Goal: Task Accomplishment & Management: Manage account settings

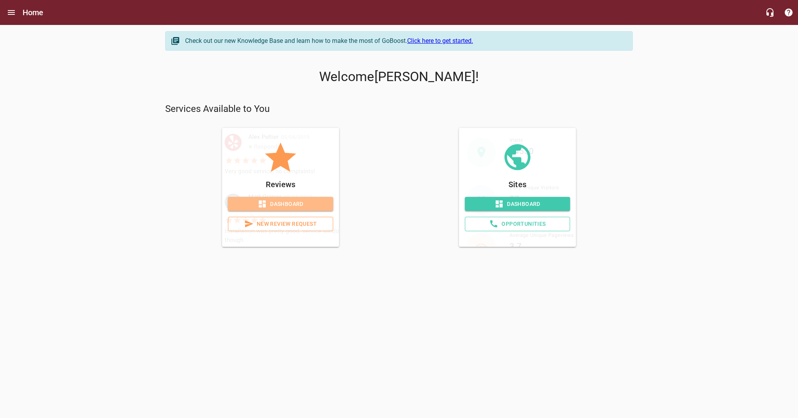
click at [317, 207] on span "Dashboard" at bounding box center [280, 204] width 93 height 10
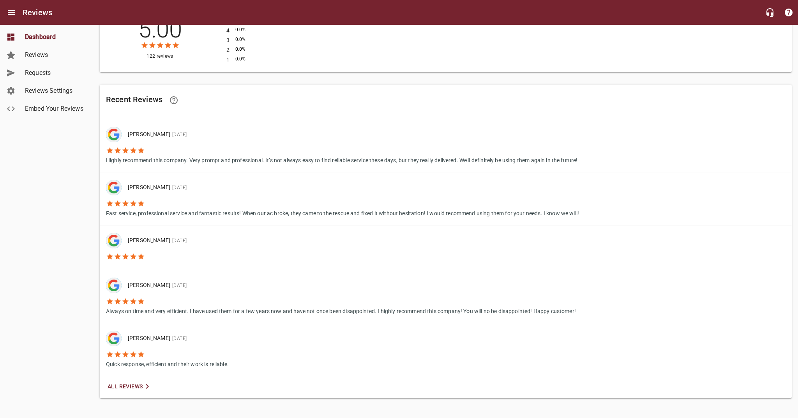
scroll to position [401, 0]
click at [137, 382] on span "All Reviews" at bounding box center [130, 387] width 44 height 10
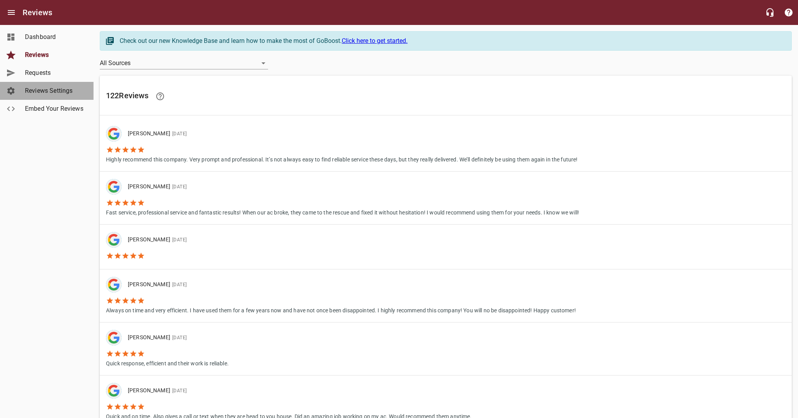
click at [60, 91] on span "Reviews Settings" at bounding box center [54, 90] width 59 height 9
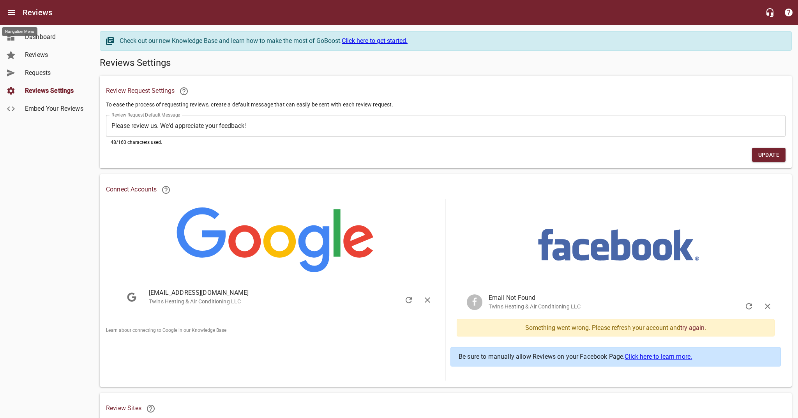
click at [11, 15] on icon "Open drawer" at bounding box center [11, 12] width 9 height 9
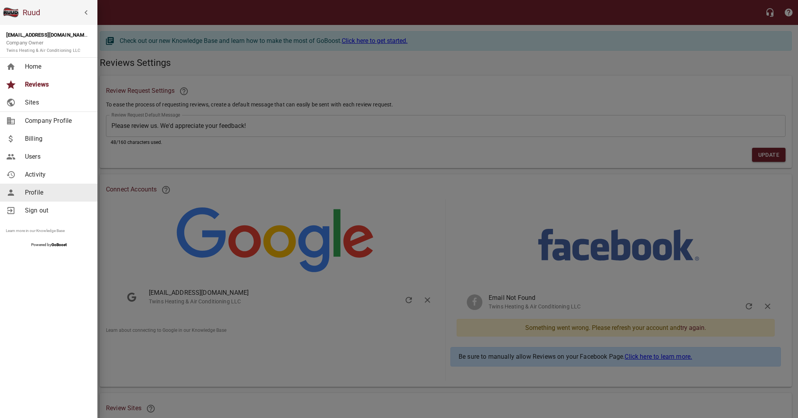
click at [38, 188] on span "Profile" at bounding box center [56, 192] width 63 height 9
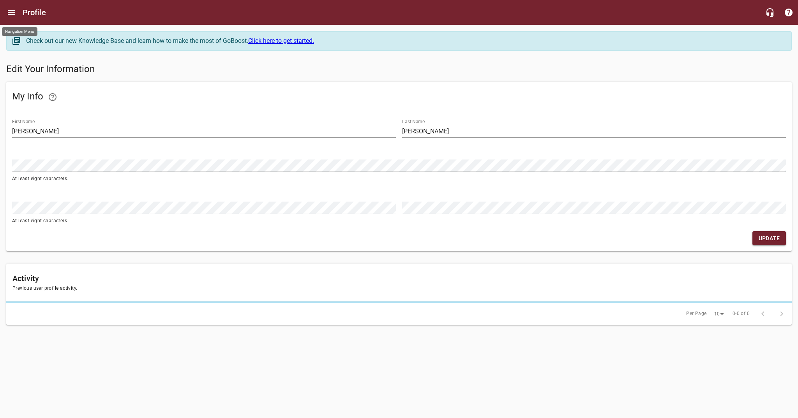
click at [12, 14] on icon "Open drawer" at bounding box center [11, 12] width 7 height 5
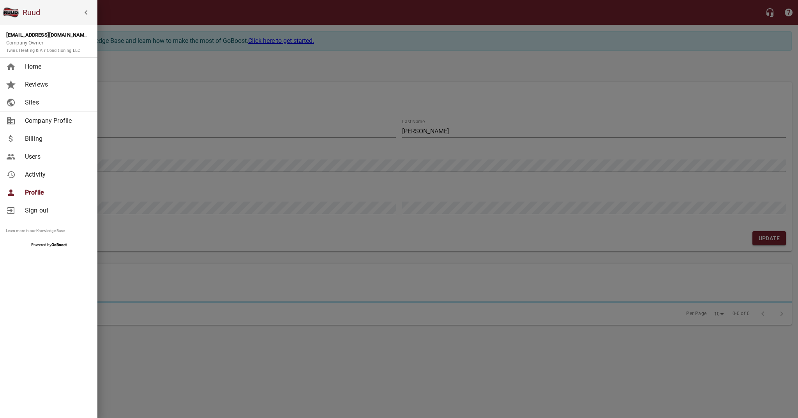
click at [34, 123] on span "Company Profile" at bounding box center [56, 120] width 63 height 9
select select "[US_STATE]"
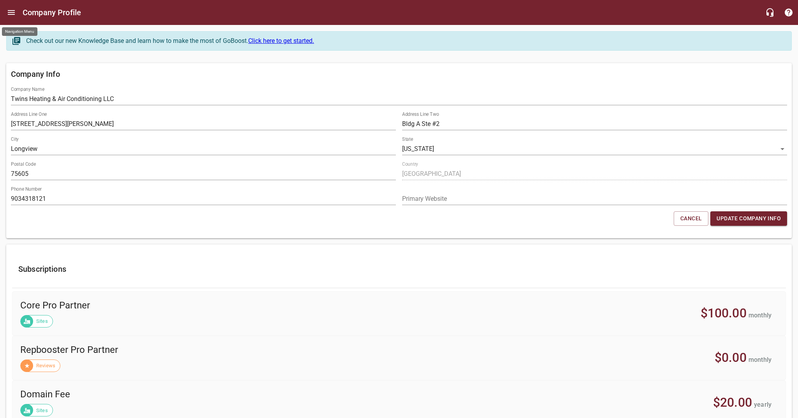
click at [10, 13] on icon "Open drawer" at bounding box center [11, 12] width 7 height 5
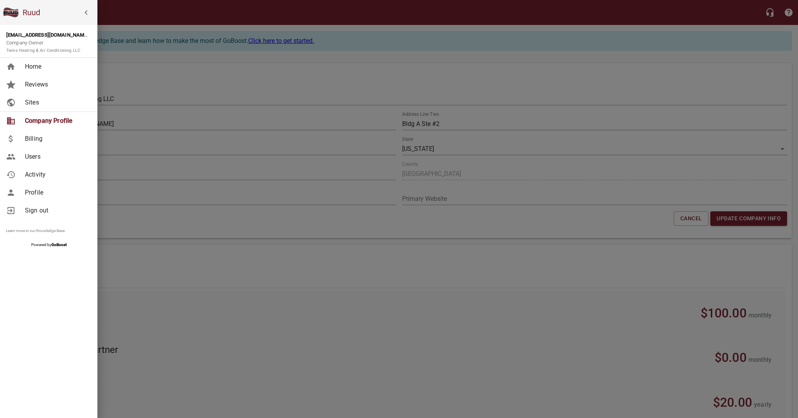
click at [42, 192] on span "Profile" at bounding box center [56, 192] width 63 height 9
